Goal: Information Seeking & Learning: Compare options

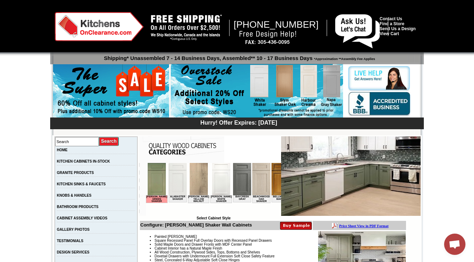
scroll to position [171, 0]
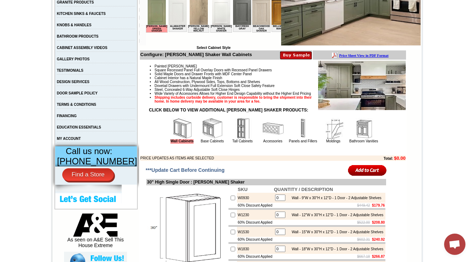
click at [273, 139] on img at bounding box center [272, 128] width 21 height 21
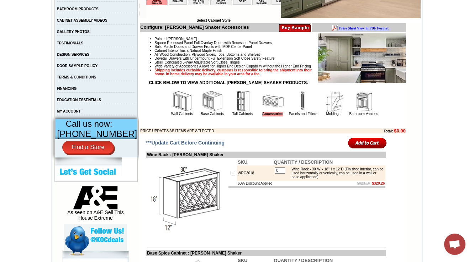
scroll to position [199, 0]
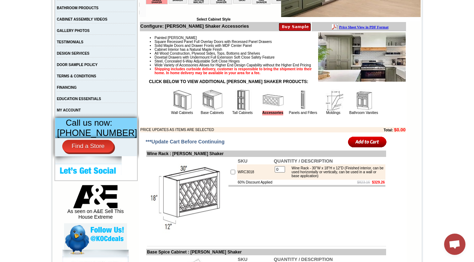
click at [175, 111] on img at bounding box center [181, 100] width 21 height 21
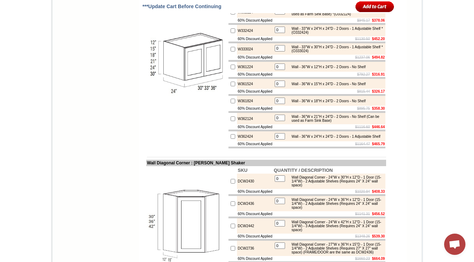
scroll to position [1440, 0]
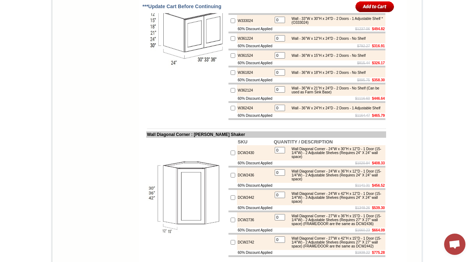
click at [255, 43] on td "W361224" at bounding box center [255, 38] width 36 height 10
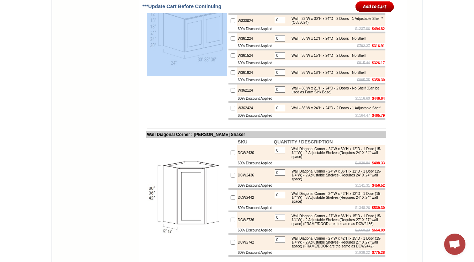
drag, startPoint x: 210, startPoint y: 75, endPoint x: 203, endPoint y: 134, distance: 59.4
click at [203, 121] on td at bounding box center [186, 36] width 81 height 169
click at [173, 76] on img at bounding box center [187, 36] width 80 height 80
click at [179, 82] on td at bounding box center [186, 36] width 81 height 169
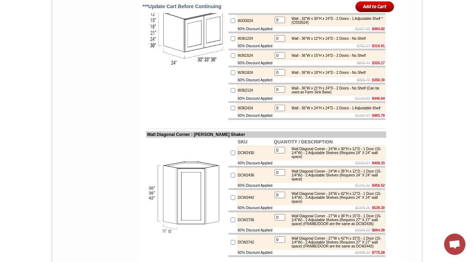
click at [177, 76] on img at bounding box center [187, 36] width 80 height 80
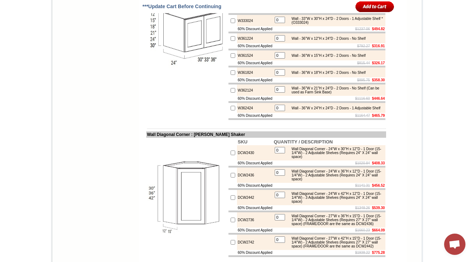
drag, startPoint x: 177, startPoint y: 144, endPoint x: 170, endPoint y: 144, distance: 7.1
click at [170, 76] on img at bounding box center [187, 36] width 80 height 80
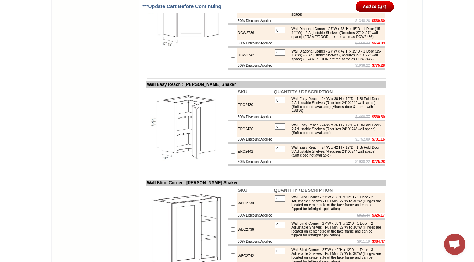
scroll to position [1628, 0]
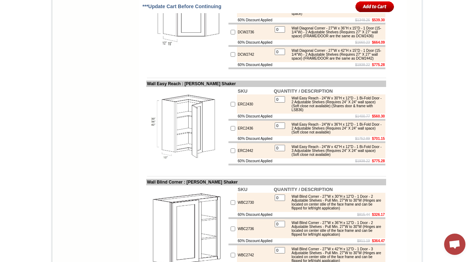
click at [237, 62] on td "DCW2742" at bounding box center [255, 54] width 36 height 15
copy td "DCW2742"
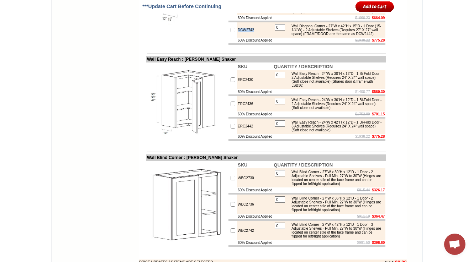
scroll to position [1656, 0]
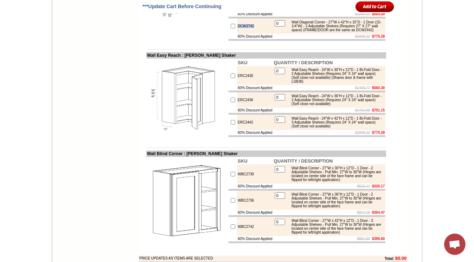
drag, startPoint x: 218, startPoint y: 128, endPoint x: 243, endPoint y: 117, distance: 27.0
drag, startPoint x: 139, startPoint y: 26, endPoint x: 191, endPoint y: 25, distance: 51.6
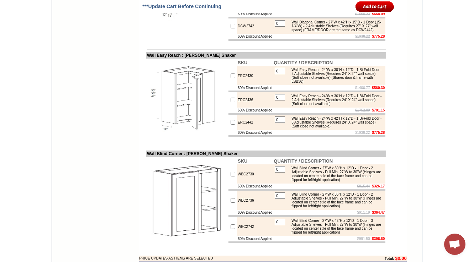
copy td "Wall Diagonal Corner"
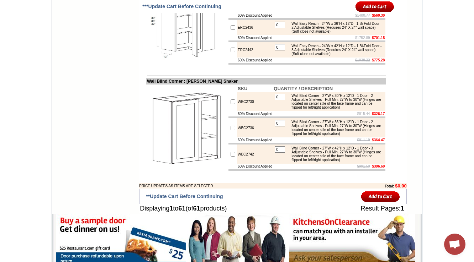
scroll to position [1769, 0]
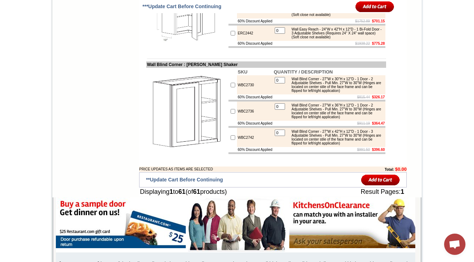
scroll to position [1674, 0]
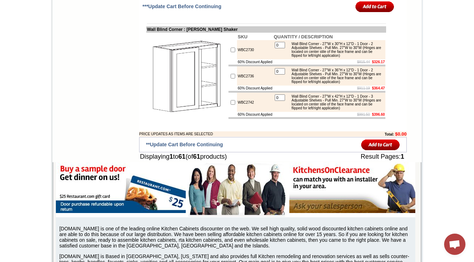
scroll to position [1797, 0]
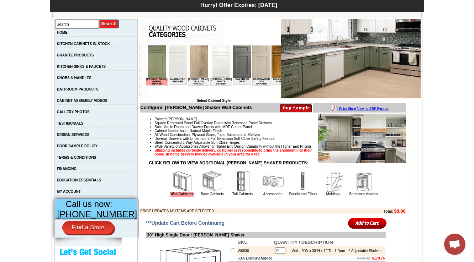
scroll to position [142, 0]
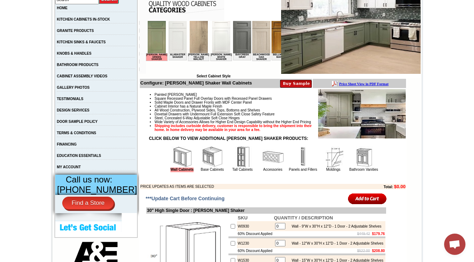
click at [202, 168] on img at bounding box center [212, 156] width 21 height 21
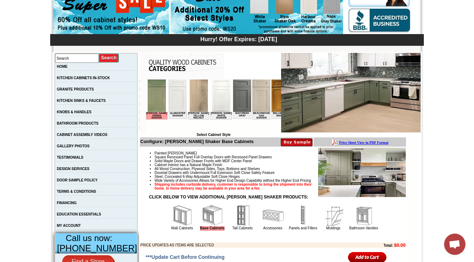
scroll to position [85, 0]
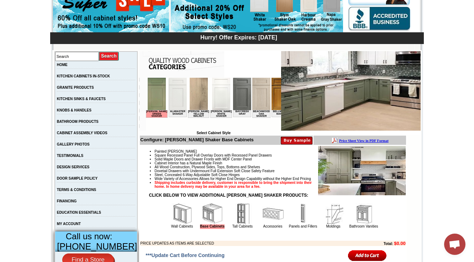
click at [180, 225] on img at bounding box center [181, 213] width 21 height 21
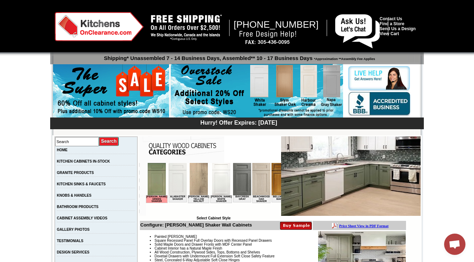
scroll to position [171, 0]
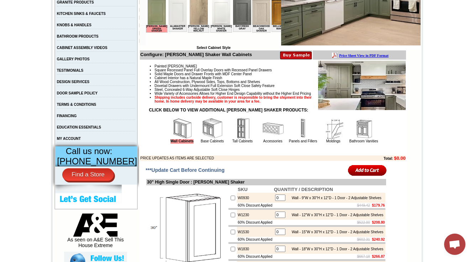
click at [262, 139] on img at bounding box center [272, 128] width 21 height 21
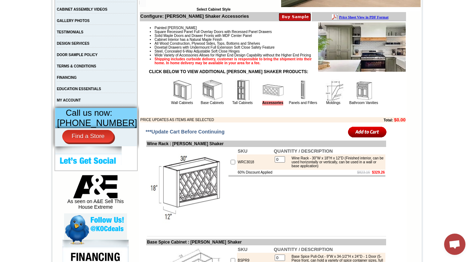
scroll to position [142, 0]
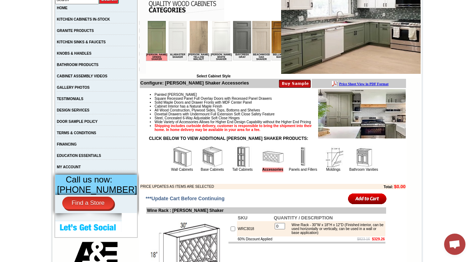
click at [202, 141] on strong "CLICK BELOW TO VIEW ADDITIONAL TAMRYN GREEN SHAKER PRODUCTS:" at bounding box center [228, 138] width 159 height 5
click at [202, 165] on img at bounding box center [212, 156] width 21 height 21
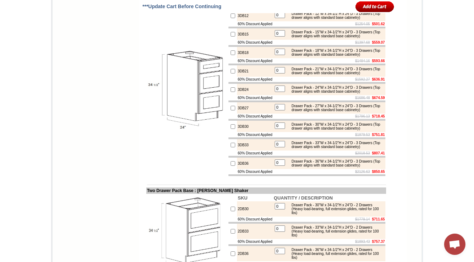
scroll to position [902, 0]
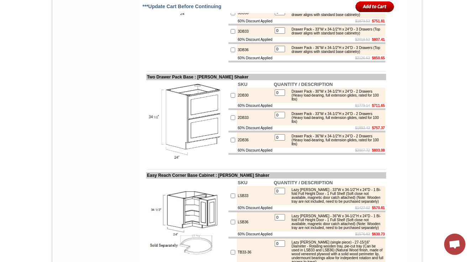
scroll to position [1015, 0]
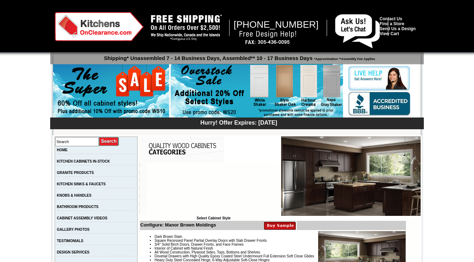
scroll to position [199, 0]
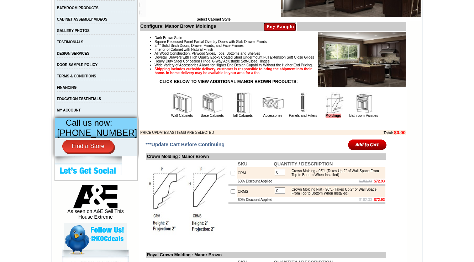
click at [205, 127] on p at bounding box center [272, 125] width 265 height 4
click at [205, 134] on td "Dark Brown Stain Square Recessed Panel Partial Overlay Doors with Slab Drawer F…" at bounding box center [273, 84] width 266 height 104
click at [206, 118] on link "Base Cabinets" at bounding box center [211, 116] width 23 height 4
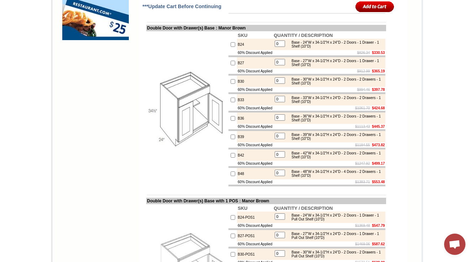
scroll to position [0, 1076]
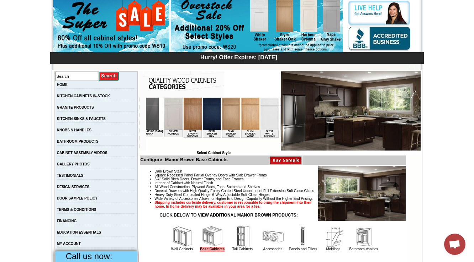
click at [279, 114] on img at bounding box center [288, 114] width 18 height 32
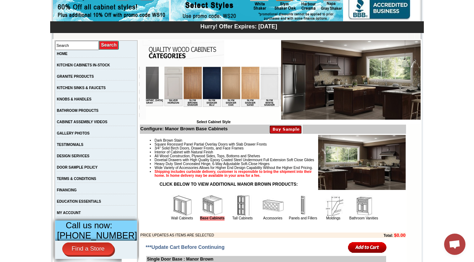
scroll to position [236, 0]
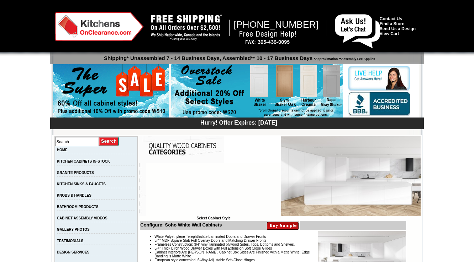
scroll to position [171, 0]
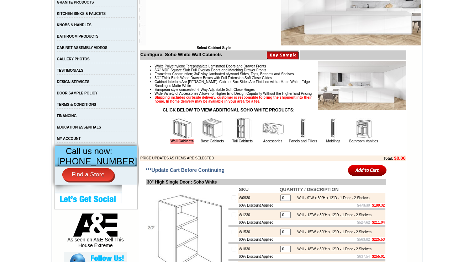
click at [202, 139] on img at bounding box center [212, 128] width 21 height 21
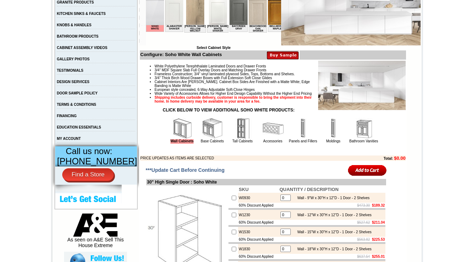
scroll to position [0, 0]
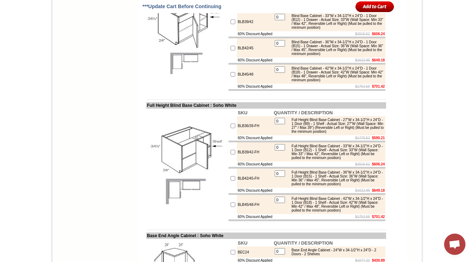
scroll to position [3321, 0]
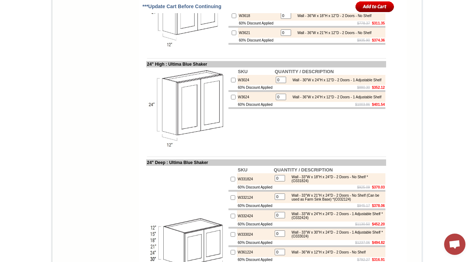
scroll to position [1942, 0]
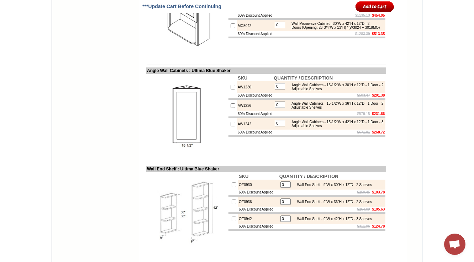
drag, startPoint x: 301, startPoint y: 73, endPoint x: 269, endPoint y: 84, distance: 34.6
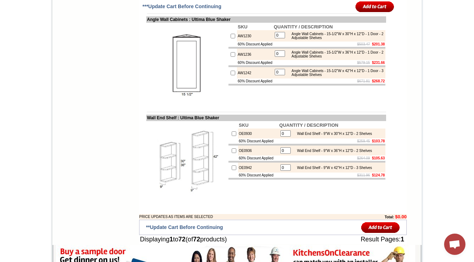
scroll to position [1970, 0]
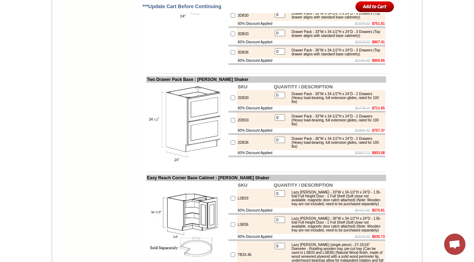
scroll to position [1156, 0]
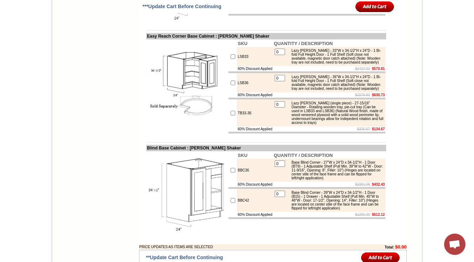
click at [261, 71] on td "60% Discount Applied" at bounding box center [255, 68] width 36 height 5
